Goal: Book appointment/travel/reservation

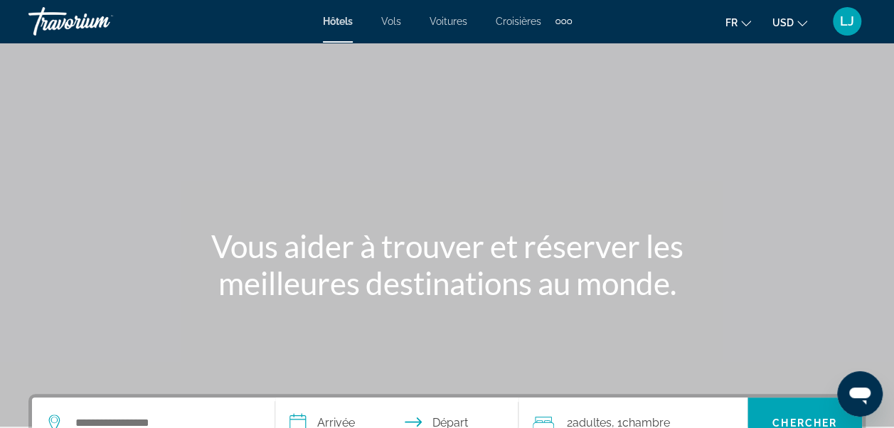
scroll to position [181, 0]
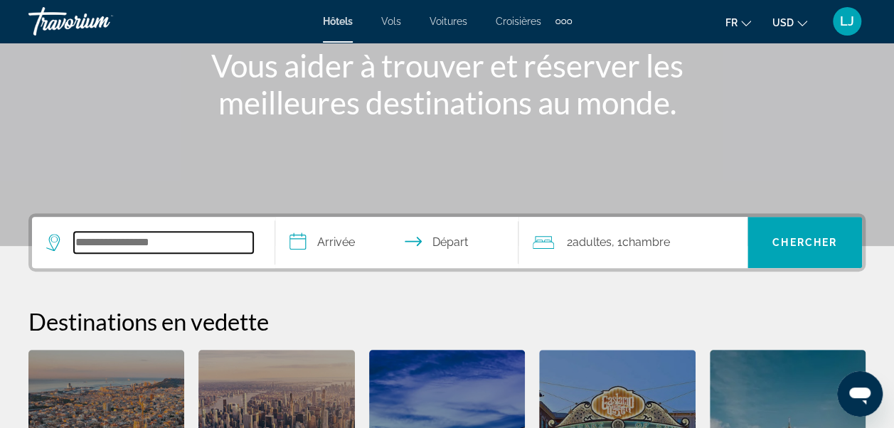
click at [129, 237] on input "Search hotel destination" at bounding box center [163, 242] width 179 height 21
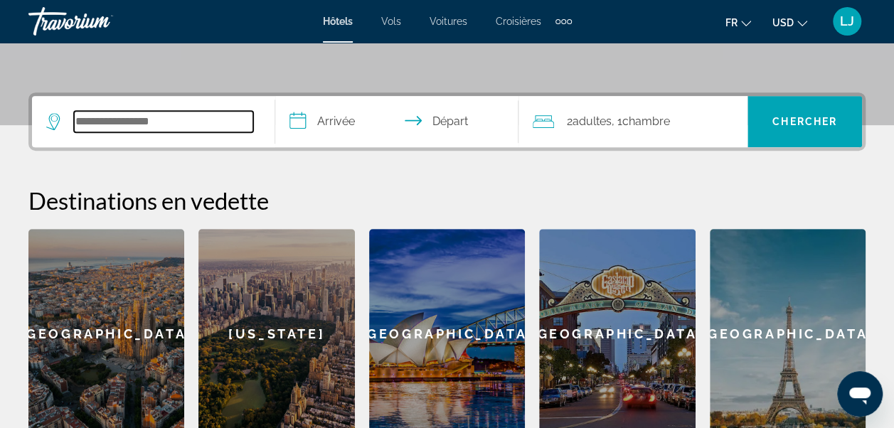
scroll to position [347, 0]
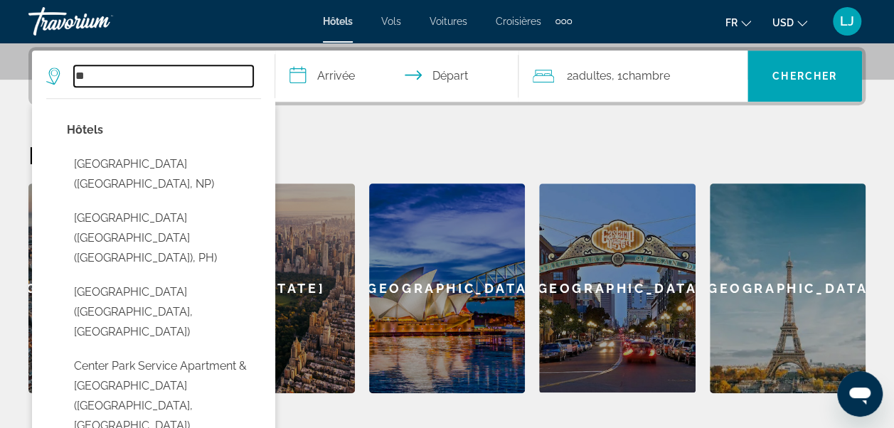
type input "*"
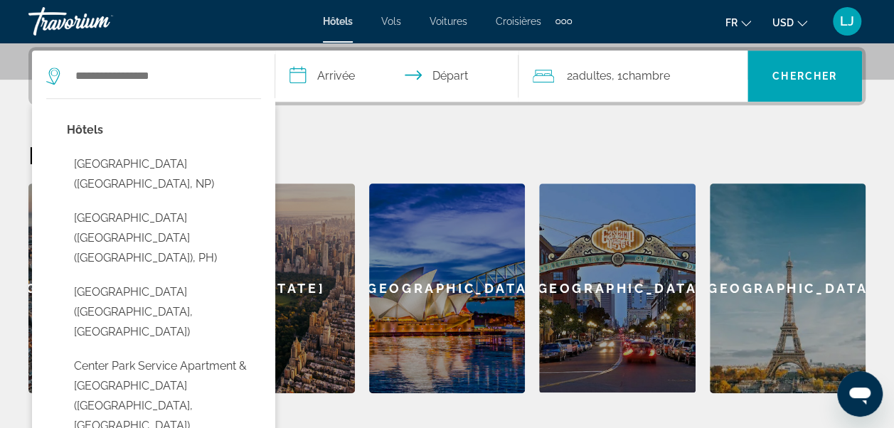
drag, startPoint x: 564, startPoint y: 20, endPoint x: 569, endPoint y: 13, distance: 8.7
click at [569, 13] on div "Extra navigation items" at bounding box center [563, 21] width 16 height 21
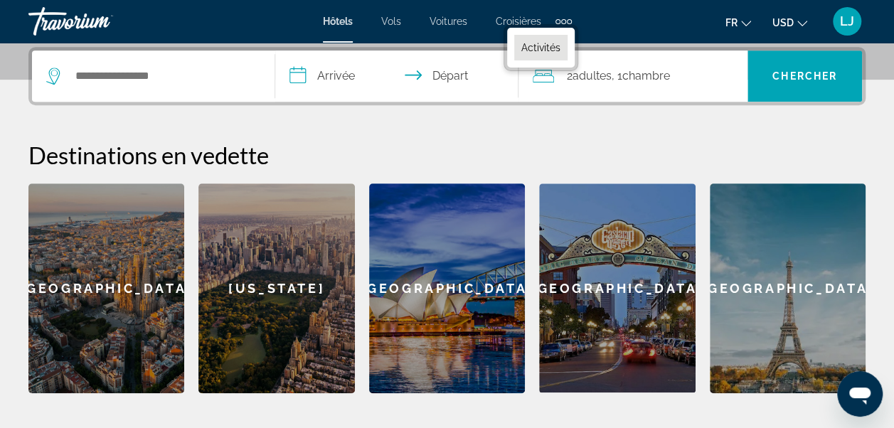
click at [537, 55] on link "Activités" at bounding box center [540, 48] width 53 height 26
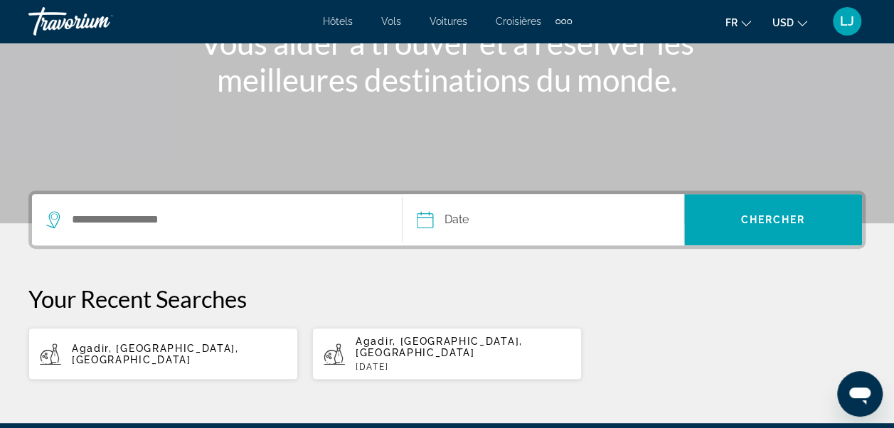
scroll to position [199, 0]
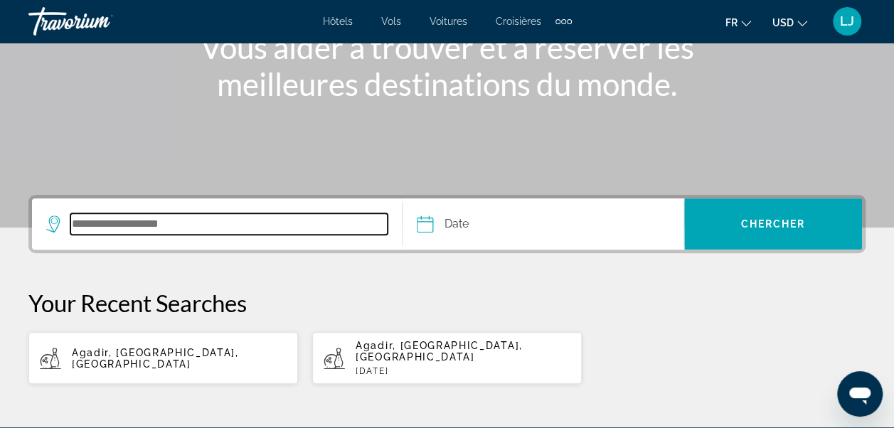
click at [216, 230] on input "Search destination" at bounding box center [228, 223] width 317 height 21
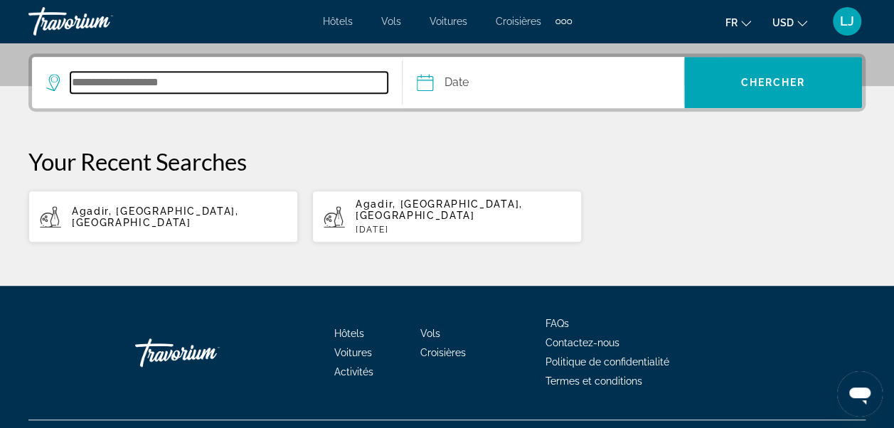
scroll to position [347, 0]
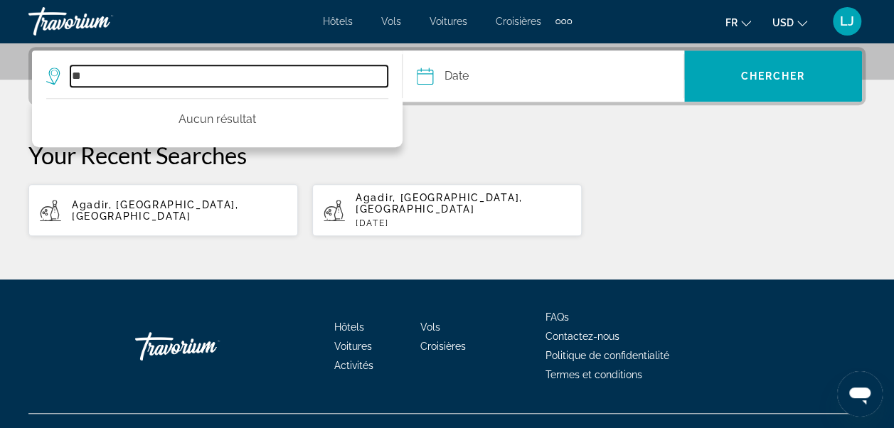
type input "*"
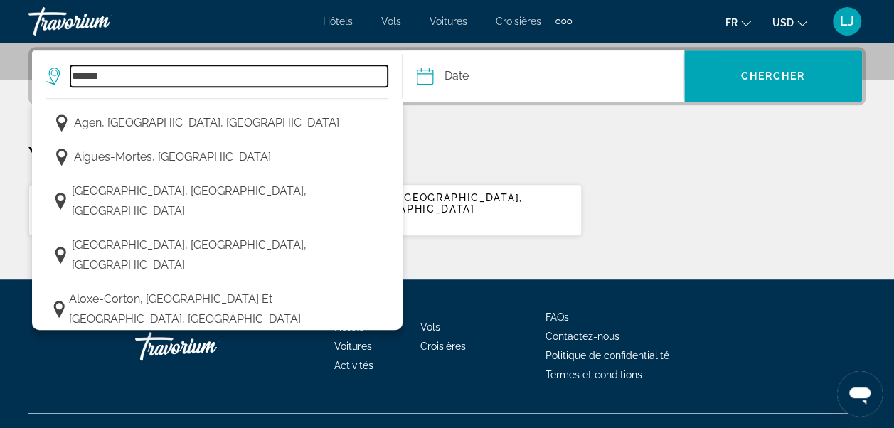
type input "******"
